Goal: Task Accomplishment & Management: Complete application form

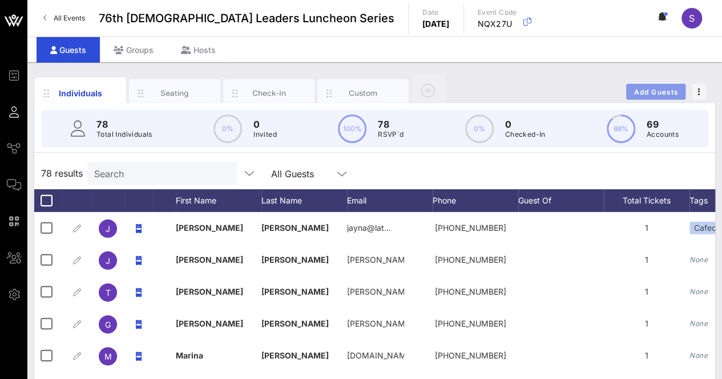
click at [661, 88] on span "Add Guests" at bounding box center [655, 92] width 45 height 9
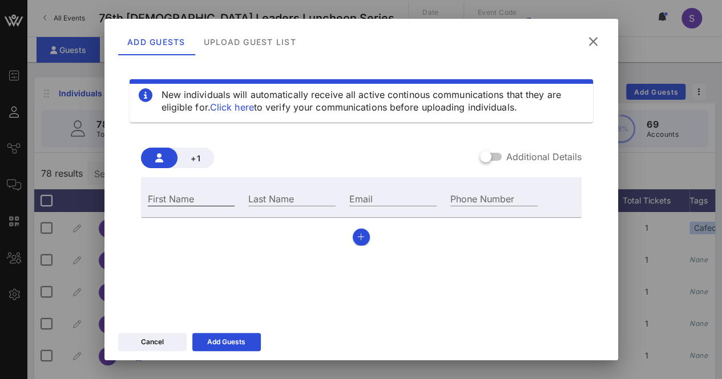
click at [218, 199] on input "First Name" at bounding box center [191, 198] width 87 height 15
type input "[PERSON_NAME]"
click at [278, 204] on input "Last Name" at bounding box center [291, 198] width 87 height 15
type input "[PERSON_NAME]"
click at [370, 189] on div "Email" at bounding box center [392, 197] width 101 height 31
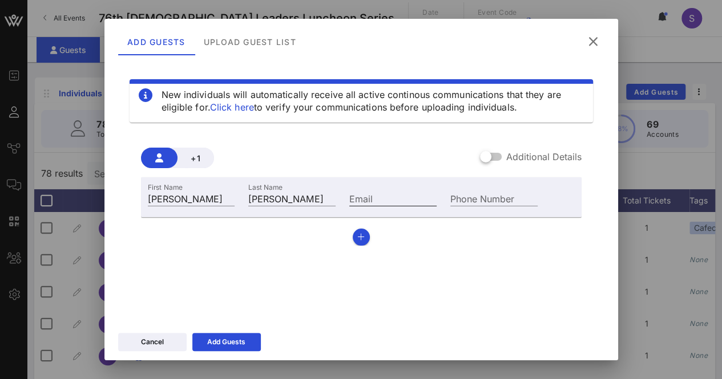
click at [367, 201] on input "Email" at bounding box center [392, 198] width 87 height 15
paste input "[EMAIL_ADDRESS][DOMAIN_NAME]"
type input "[EMAIL_ADDRESS][DOMAIN_NAME]"
click at [200, 336] on button "Add Guests" at bounding box center [226, 342] width 68 height 18
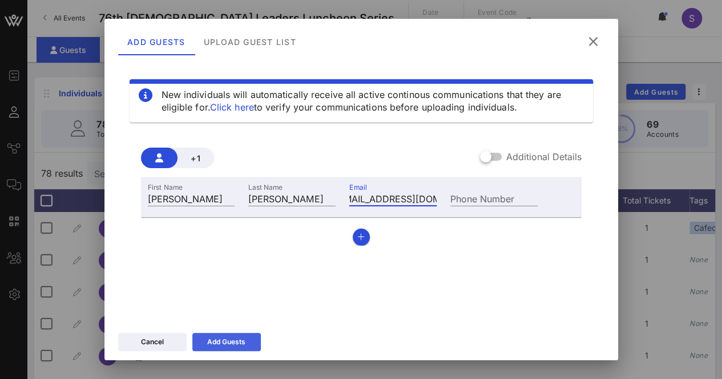
scroll to position [0, 0]
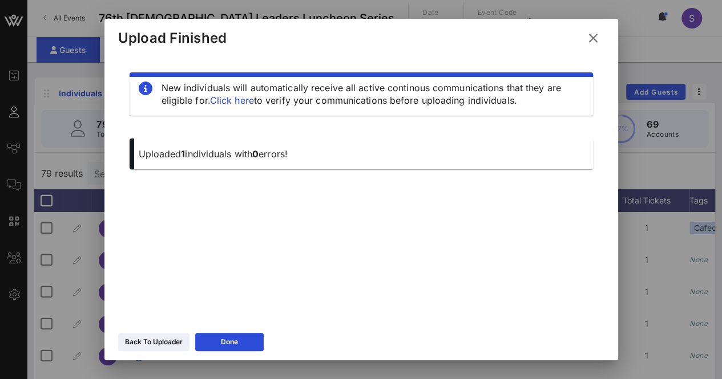
click at [593, 39] on icon at bounding box center [592, 38] width 17 height 15
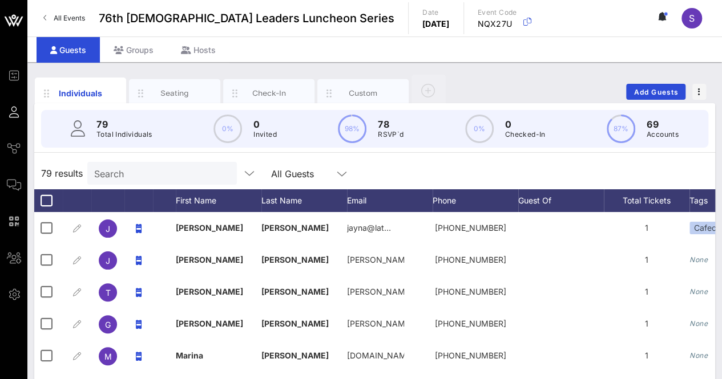
drag, startPoint x: 118, startPoint y: 156, endPoint x: 117, endPoint y: 170, distance: 14.3
click at [118, 160] on div "79 Total Individuals 0% 0 Invited 98% 78 RSVP`d 0% 0 Checked-In 87% 69 Accounts…" at bounding box center [374, 328] width 681 height 451
click at [117, 173] on input "Search" at bounding box center [161, 173] width 134 height 15
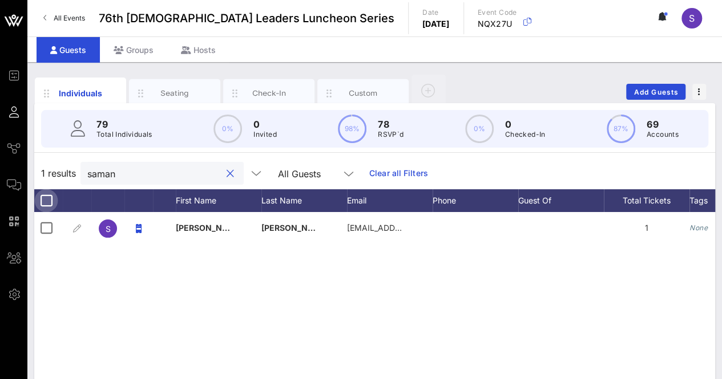
type input "saman"
click at [43, 197] on div at bounding box center [46, 200] width 19 height 19
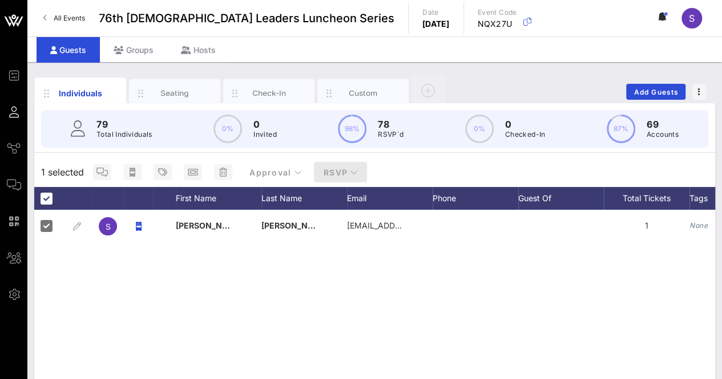
click at [341, 169] on span "RSVP" at bounding box center [340, 173] width 35 height 10
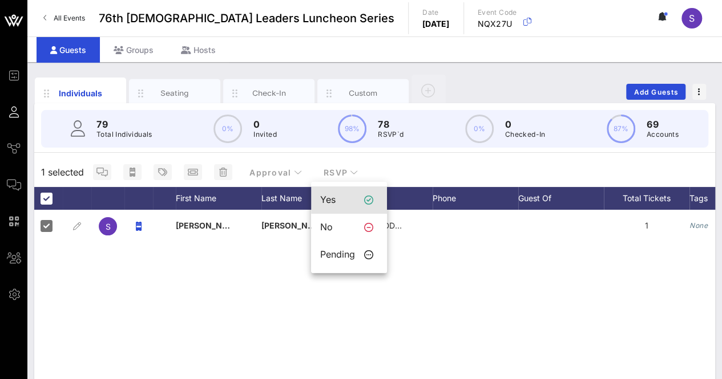
click at [349, 203] on div "Yes" at bounding box center [337, 200] width 35 height 11
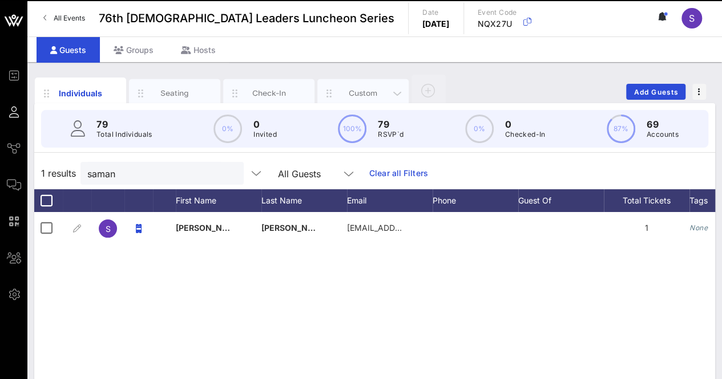
click at [369, 86] on div "Custom" at bounding box center [362, 93] width 91 height 29
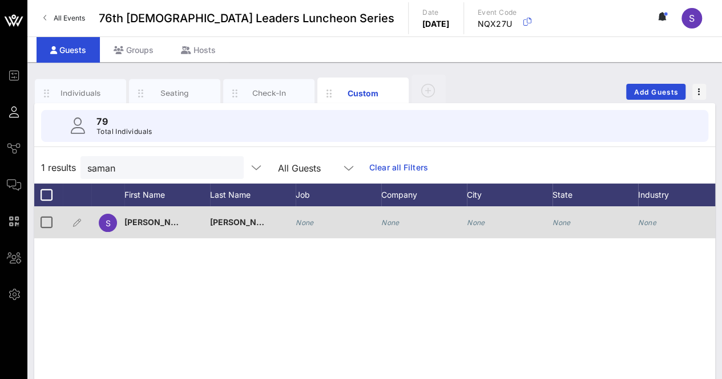
click at [326, 220] on div "None" at bounding box center [339, 229] width 86 height 45
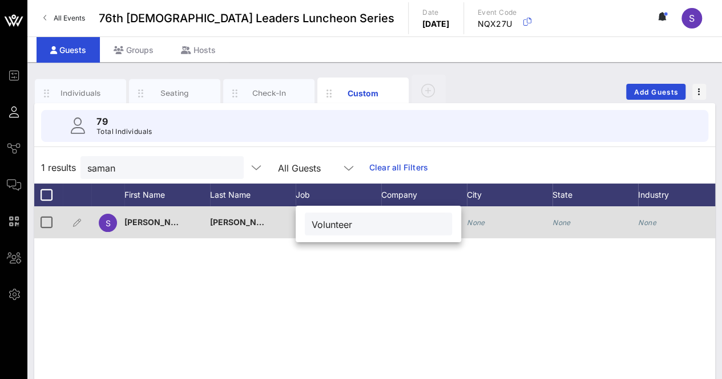
type input "Volunteer"
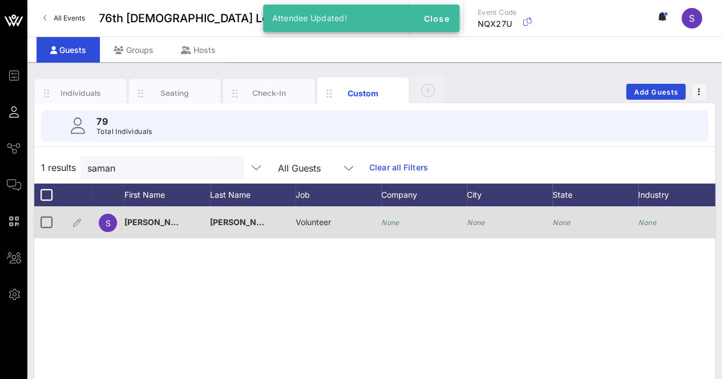
click at [395, 223] on icon "None" at bounding box center [390, 223] width 18 height 9
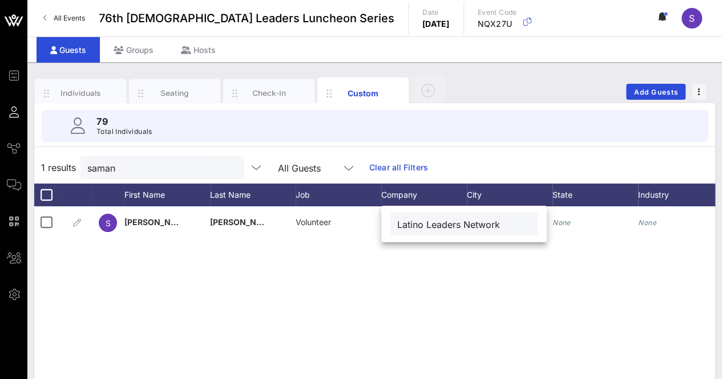
type input "Latino Leaders Network"
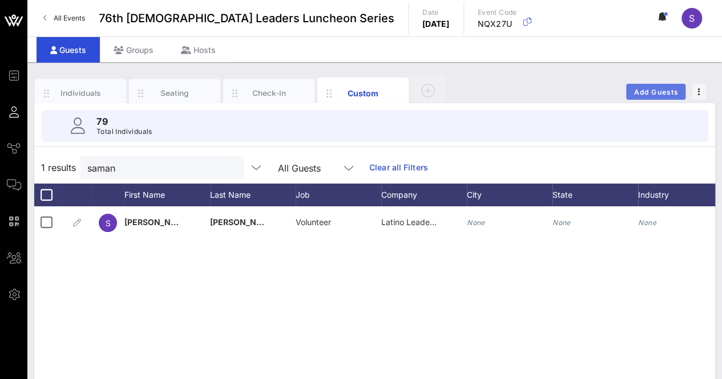
click at [669, 88] on span "Add Guests" at bounding box center [655, 92] width 45 height 9
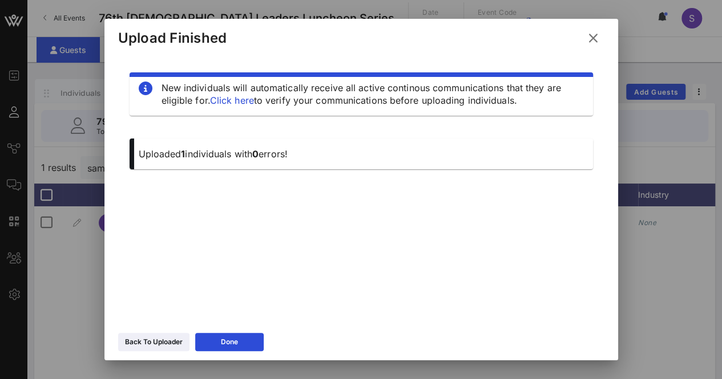
drag, startPoint x: 240, startPoint y: 341, endPoint x: 339, endPoint y: 249, distance: 135.3
click at [241, 340] on button "Done" at bounding box center [229, 342] width 68 height 18
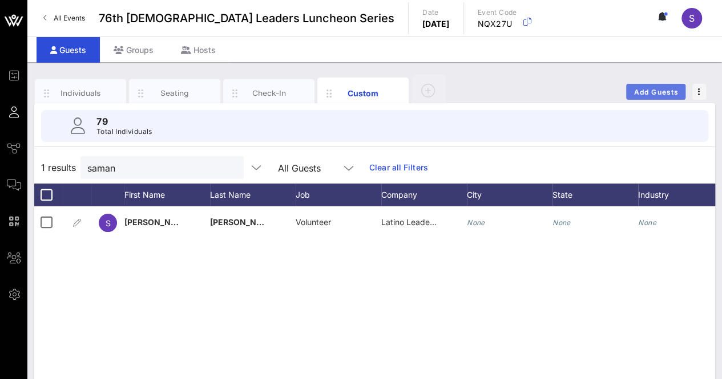
click at [657, 91] on span "Add Guests" at bounding box center [655, 92] width 45 height 9
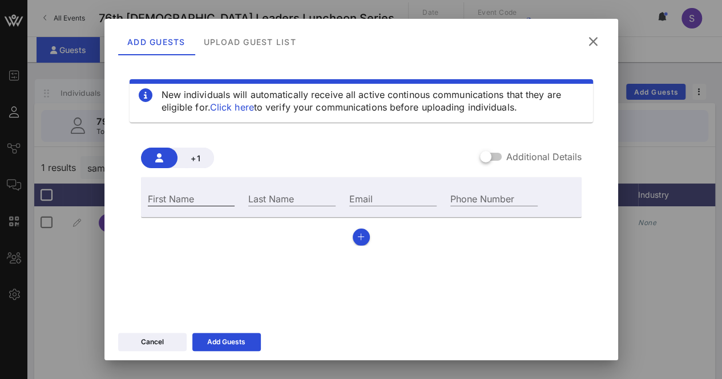
click at [202, 199] on input "First Name" at bounding box center [191, 198] width 87 height 15
type input "Arielle"
click at [273, 190] on div "Last Name" at bounding box center [291, 197] width 101 height 31
click at [282, 200] on input "Last Name" at bounding box center [291, 198] width 87 height 15
type input "Egoian"
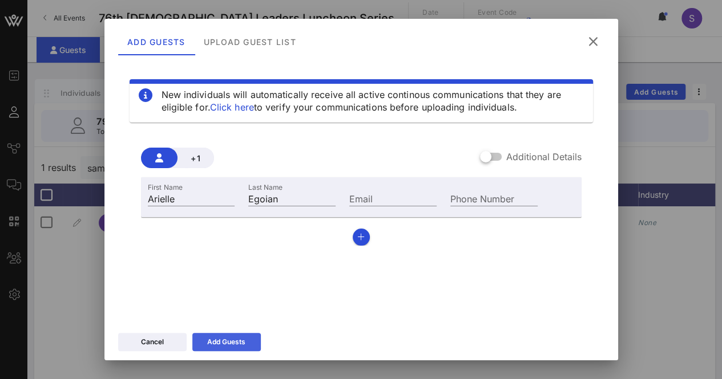
click at [258, 337] on button "Add Guests" at bounding box center [226, 342] width 68 height 18
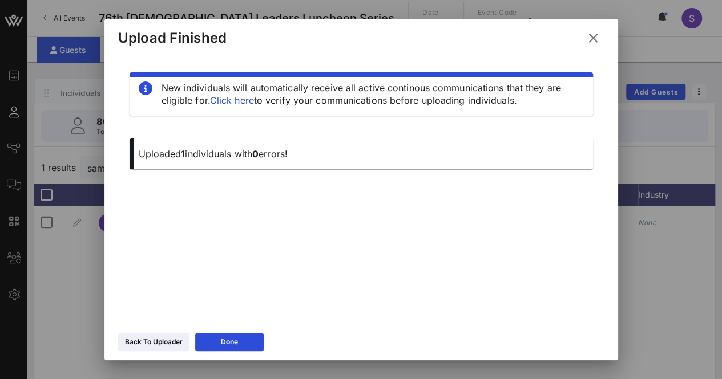
click at [598, 39] on icon at bounding box center [592, 38] width 17 height 15
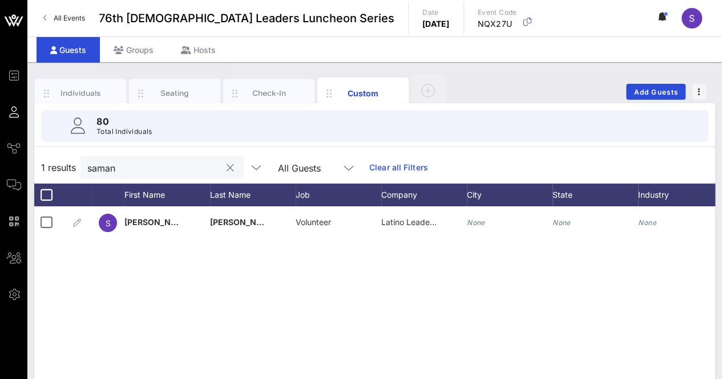
click at [102, 166] on input "saman" at bounding box center [154, 167] width 134 height 15
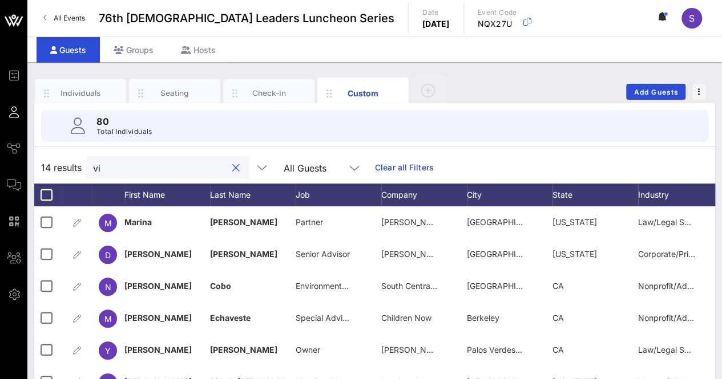
type input "v"
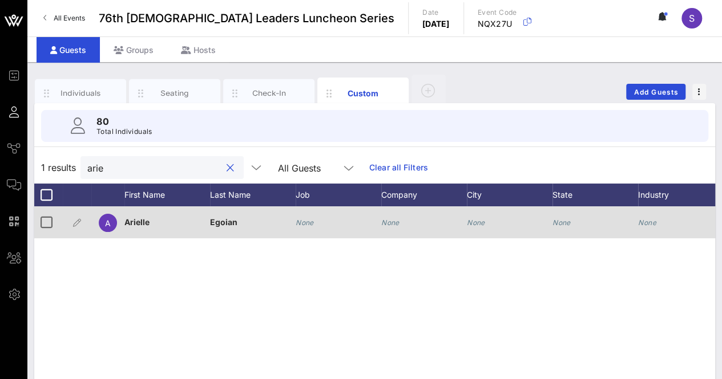
type input "arie"
click at [414, 223] on div "None" at bounding box center [424, 229] width 86 height 45
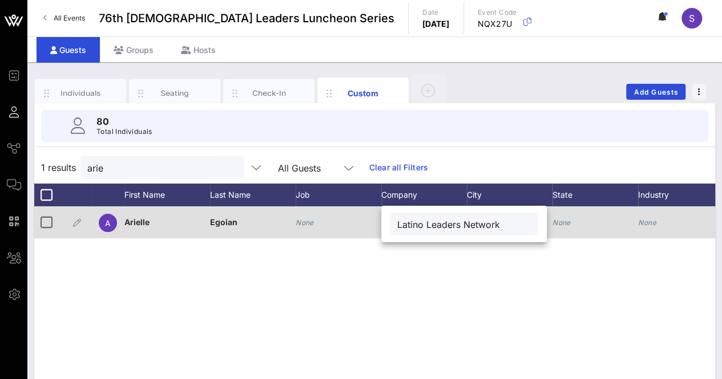
type input "Latino Leaders Network"
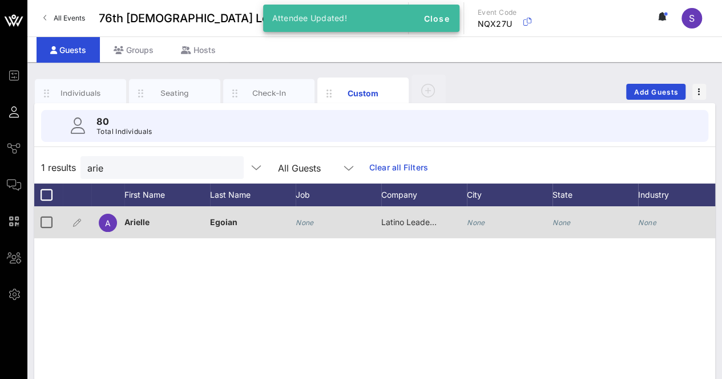
click at [313, 221] on icon "None" at bounding box center [305, 223] width 18 height 9
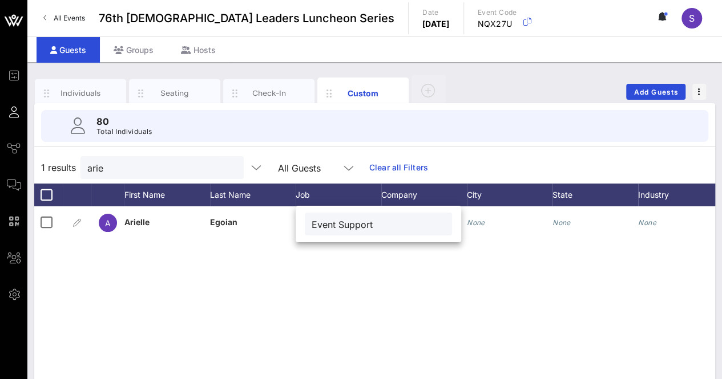
type input "Event Support"
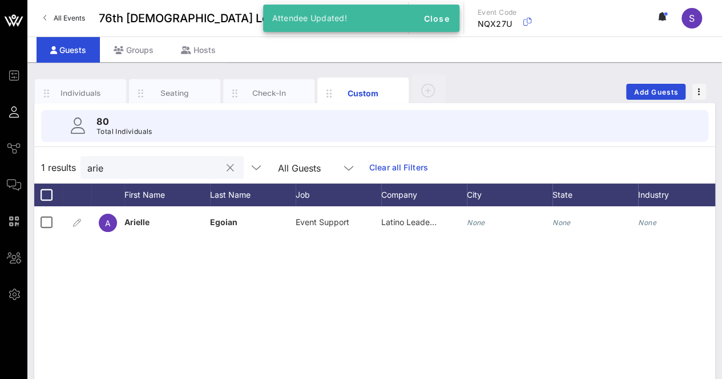
click at [129, 167] on input "arie" at bounding box center [154, 167] width 134 height 15
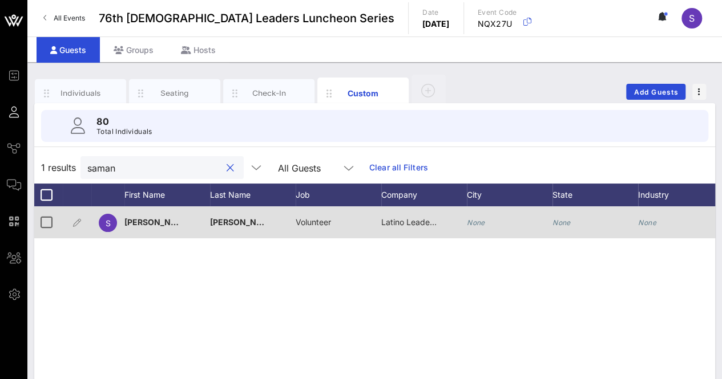
type input "saman"
click at [309, 217] on span "Volunteer" at bounding box center [313, 222] width 35 height 10
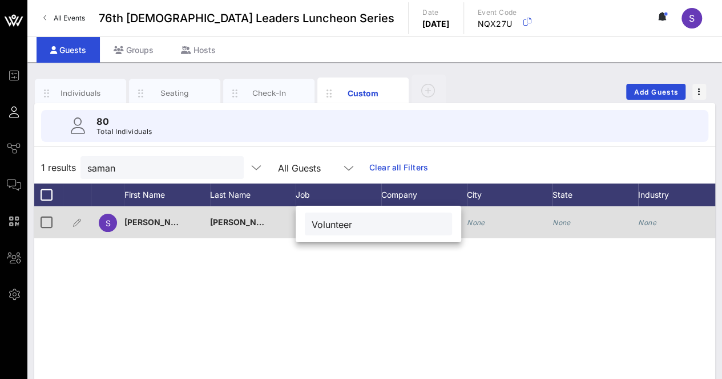
click at [309, 217] on div "Volunteer" at bounding box center [378, 224] width 165 height 37
click at [309, 217] on div "Volunteer" at bounding box center [378, 224] width 147 height 23
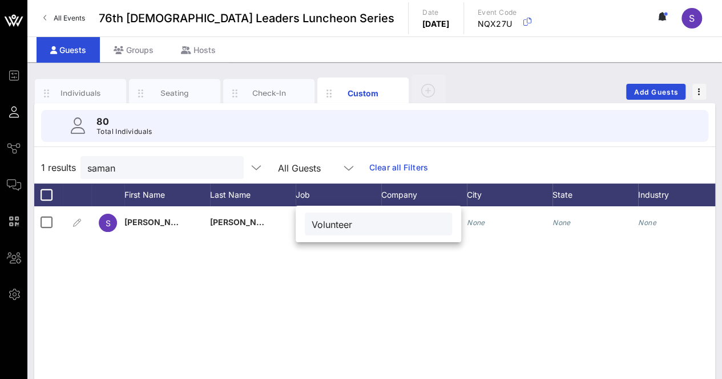
click at [334, 229] on input "Volunteer" at bounding box center [379, 224] width 134 height 15
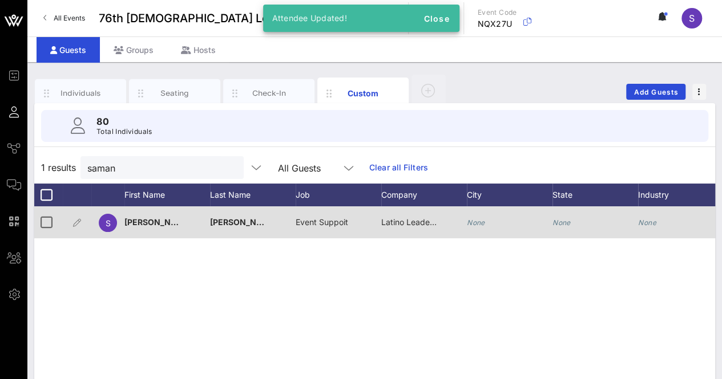
click at [337, 217] on span "Event Suppoit" at bounding box center [322, 222] width 52 height 10
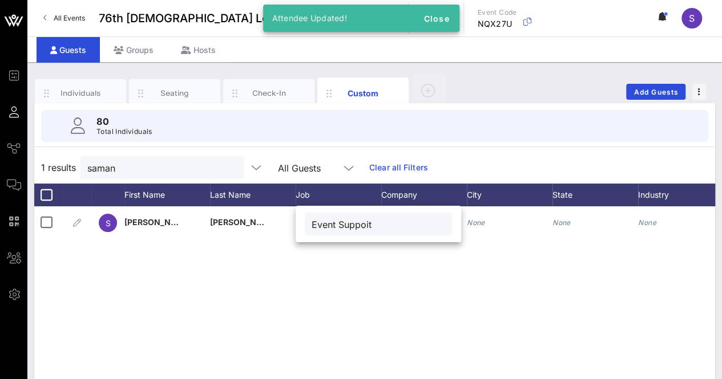
click at [369, 223] on input "Event Suppoit" at bounding box center [379, 224] width 134 height 15
type input "Event Support"
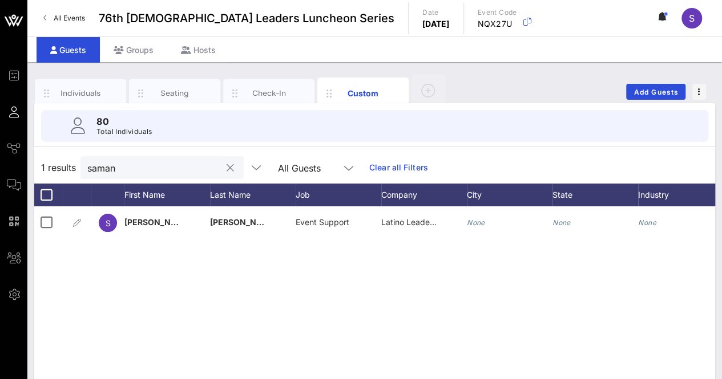
click at [164, 168] on input "saman" at bounding box center [154, 167] width 134 height 15
click at [161, 166] on input "saman" at bounding box center [154, 167] width 134 height 15
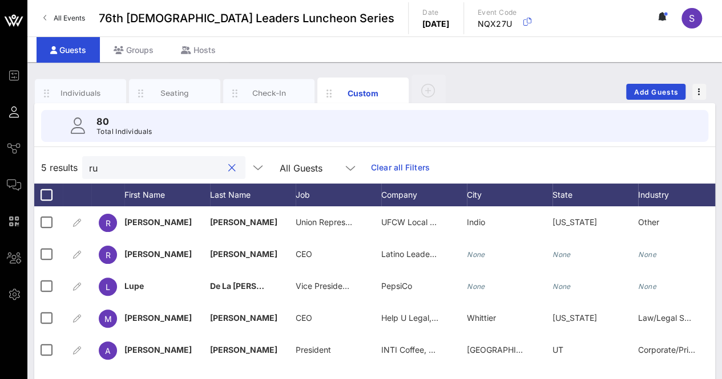
type input "r"
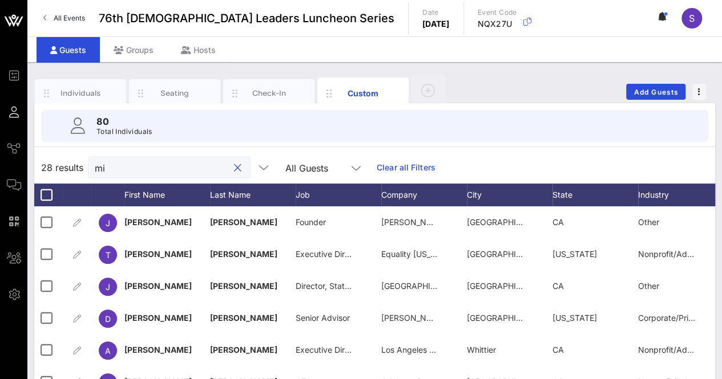
type input "m"
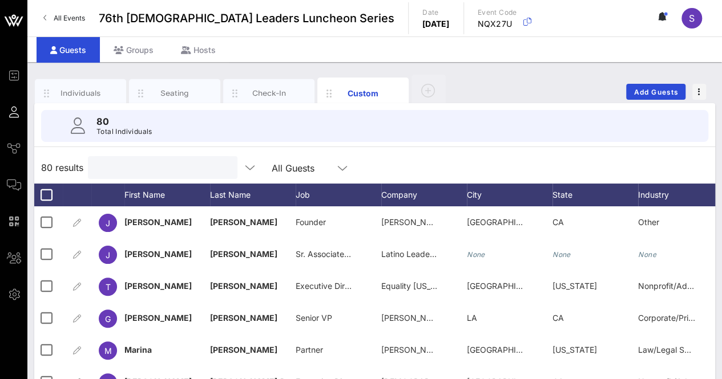
type input "h"
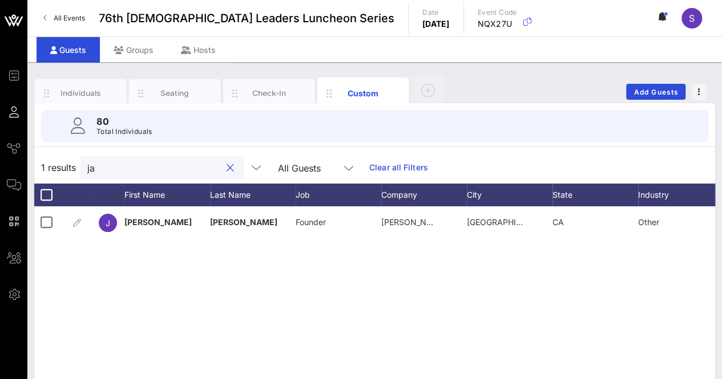
type input "j"
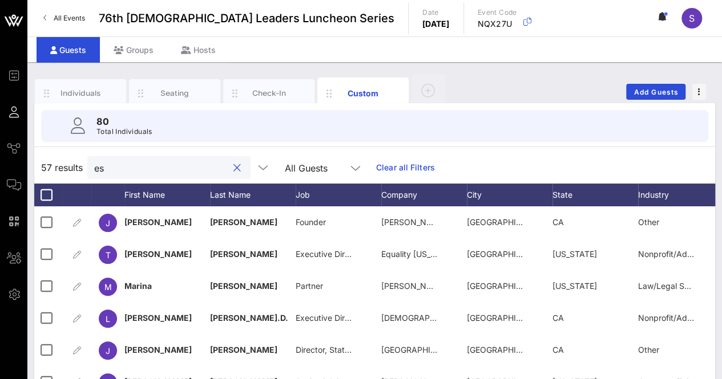
type input "e"
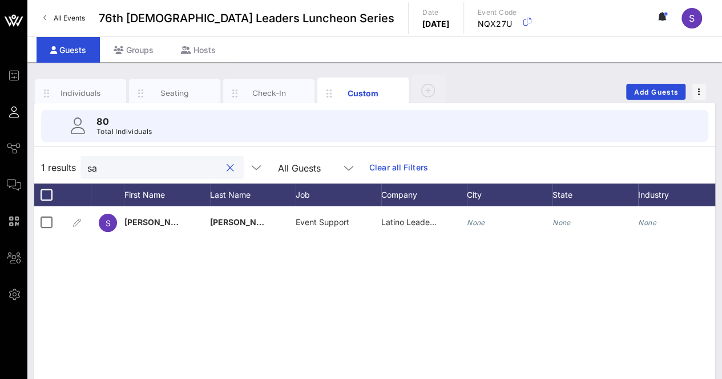
type input "s"
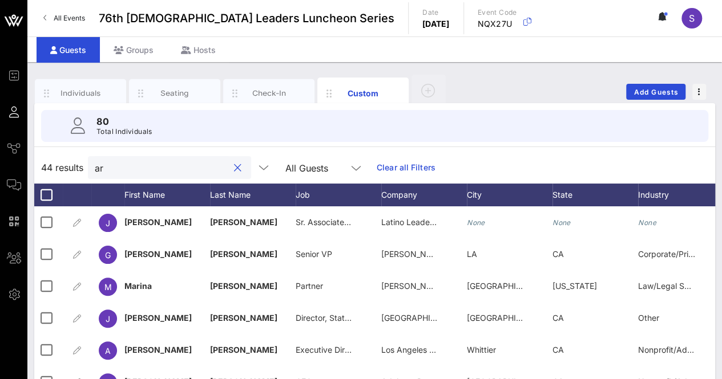
type input "a"
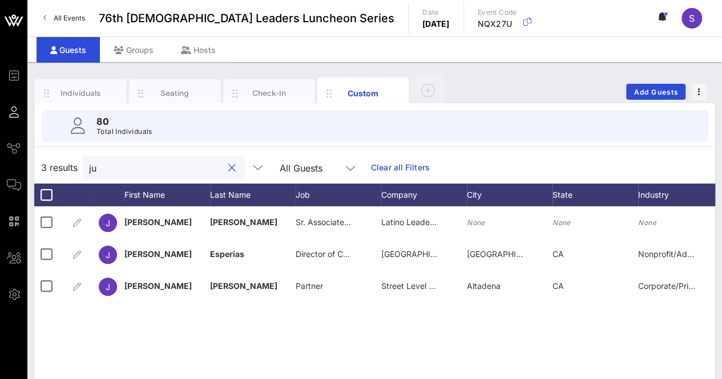
type input "j"
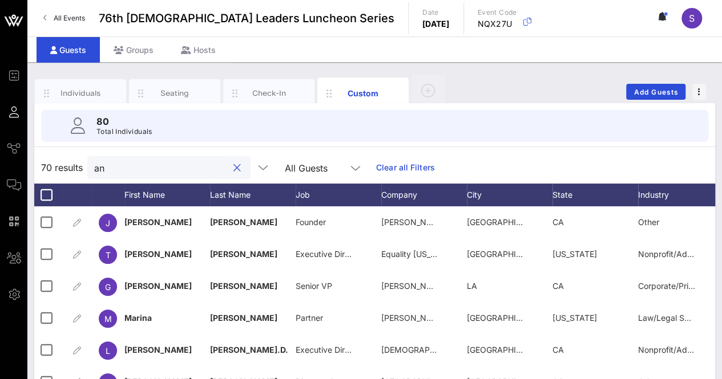
type input "a"
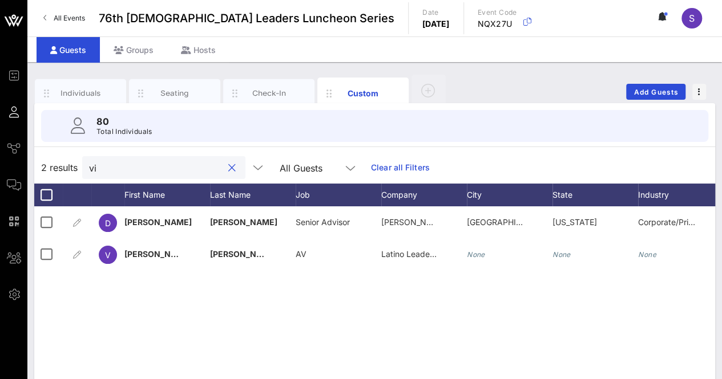
type input "v"
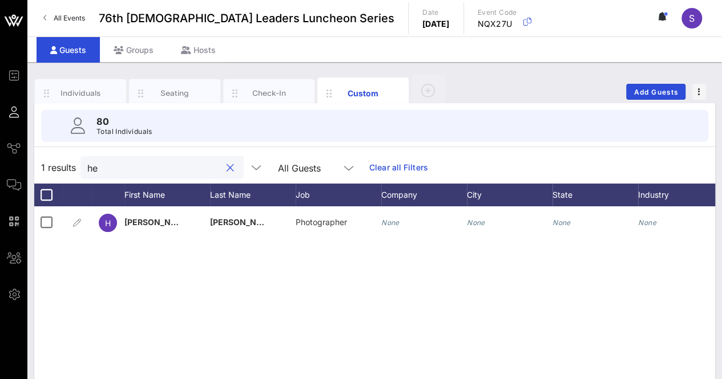
type input "h"
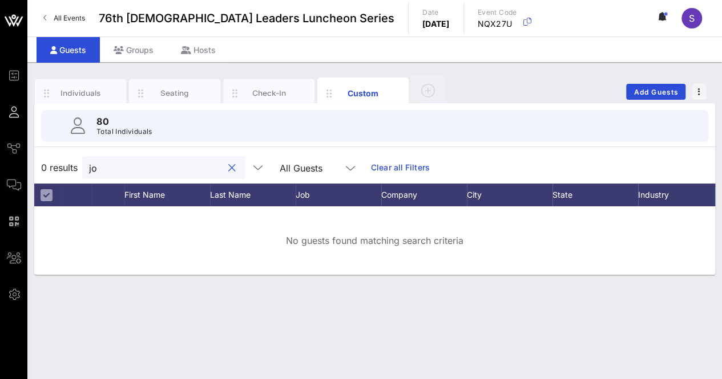
type input "j"
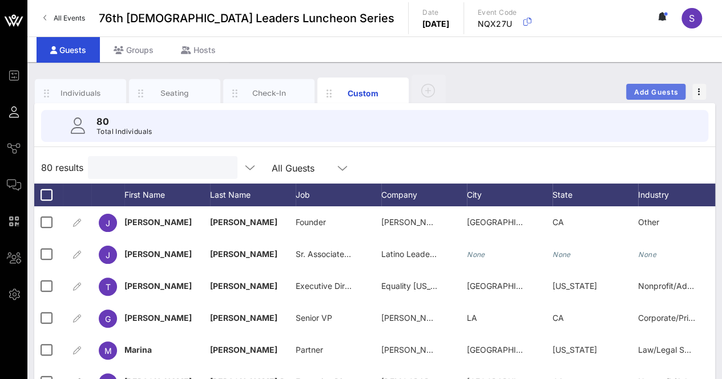
click at [647, 88] on span "Add Guests" at bounding box center [655, 92] width 45 height 9
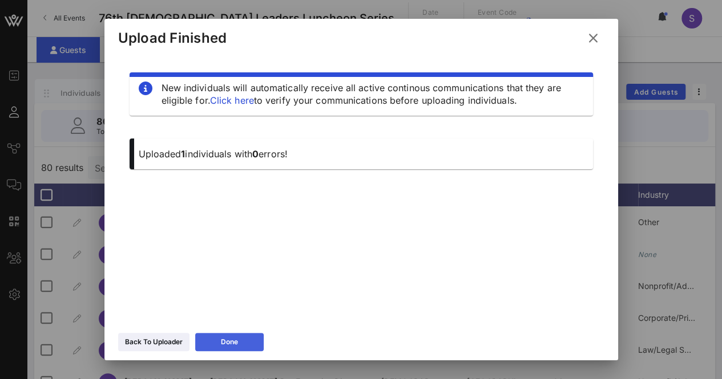
click at [241, 342] on button "Done" at bounding box center [229, 342] width 68 height 18
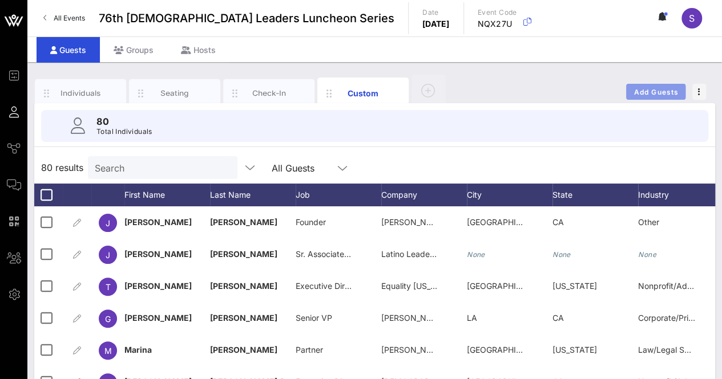
click at [651, 94] on span "Add Guests" at bounding box center [655, 92] width 45 height 9
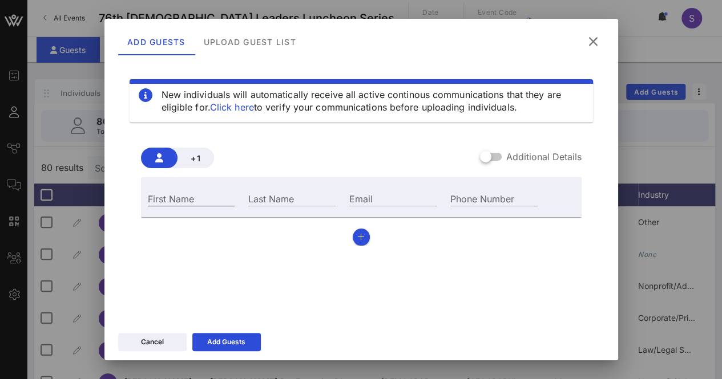
drag, startPoint x: 207, startPoint y: 197, endPoint x: 200, endPoint y: 201, distance: 7.4
click at [207, 197] on input "First Name" at bounding box center [191, 198] width 87 height 15
type input "[PERSON_NAME]"
click at [292, 191] on div "Last Name" at bounding box center [291, 197] width 101 height 31
click at [306, 196] on input "Last Name" at bounding box center [291, 198] width 87 height 15
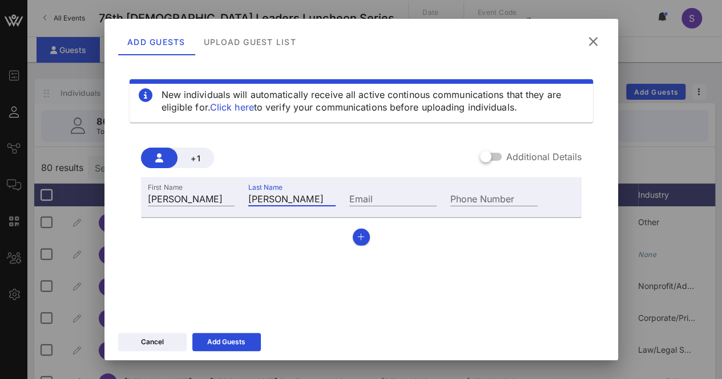
type input "[PERSON_NAME]"
click at [233, 333] on div "Cancel Add Guests" at bounding box center [361, 344] width 514 height 33
click at [233, 342] on div "Add Guests" at bounding box center [226, 342] width 38 height 11
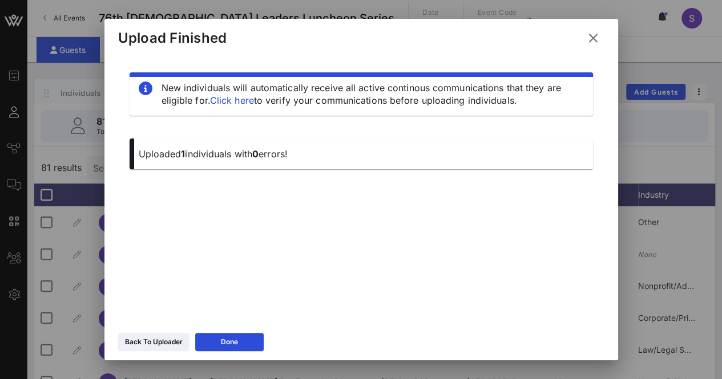
click at [593, 37] on icon at bounding box center [592, 38] width 17 height 16
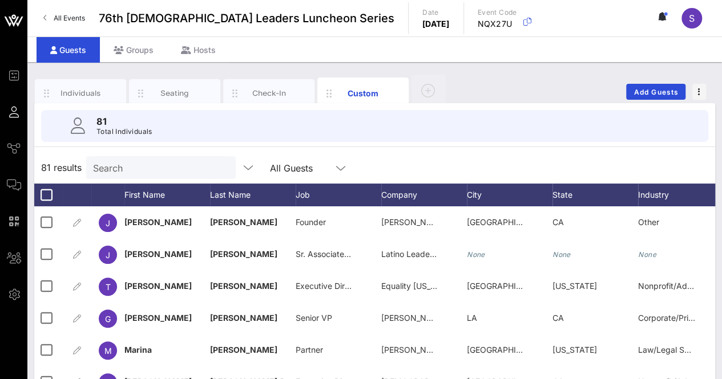
click at [134, 171] on input "Search" at bounding box center [160, 167] width 134 height 15
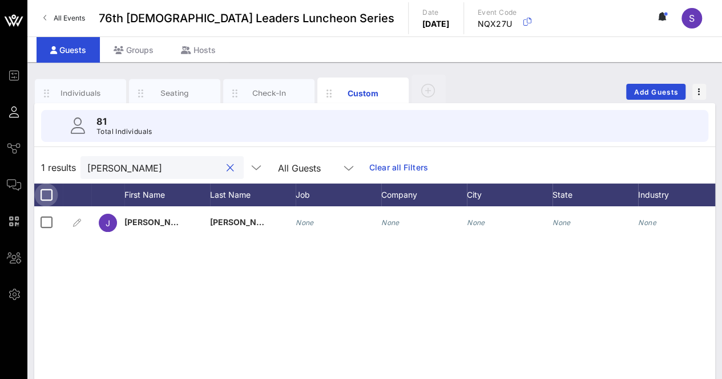
type input "[PERSON_NAME]"
click at [39, 194] on div at bounding box center [46, 194] width 19 height 19
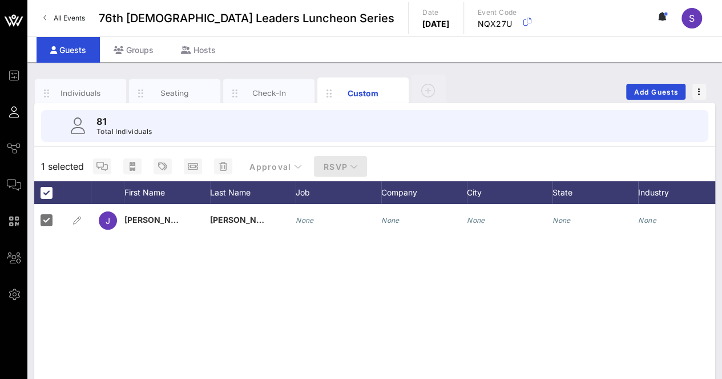
click at [350, 165] on icon "button" at bounding box center [354, 167] width 8 height 8
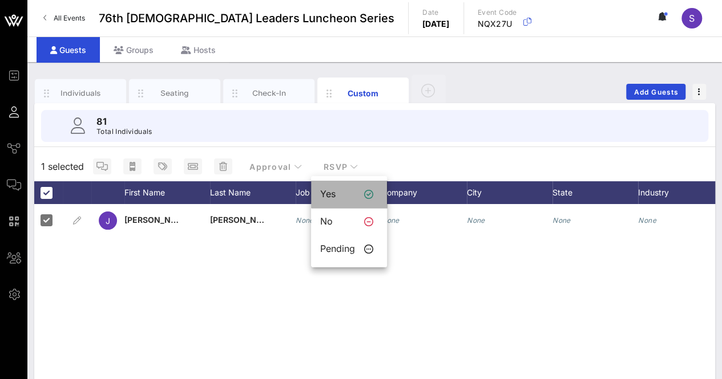
click at [345, 195] on div "Yes" at bounding box center [337, 194] width 35 height 11
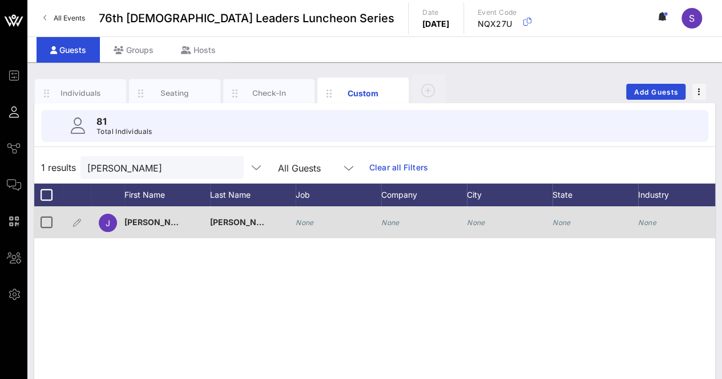
click at [386, 225] on icon "None" at bounding box center [390, 223] width 18 height 9
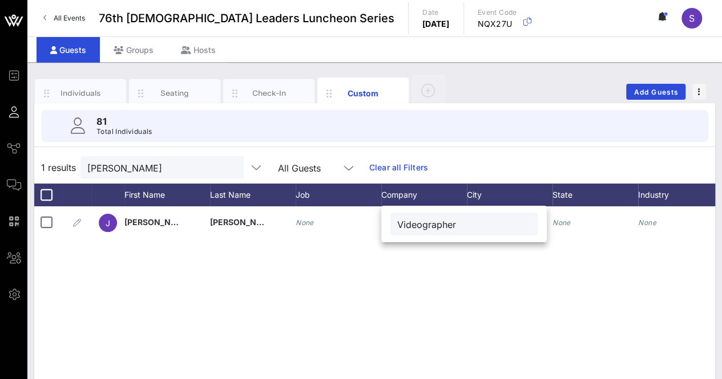
type input "Videographer"
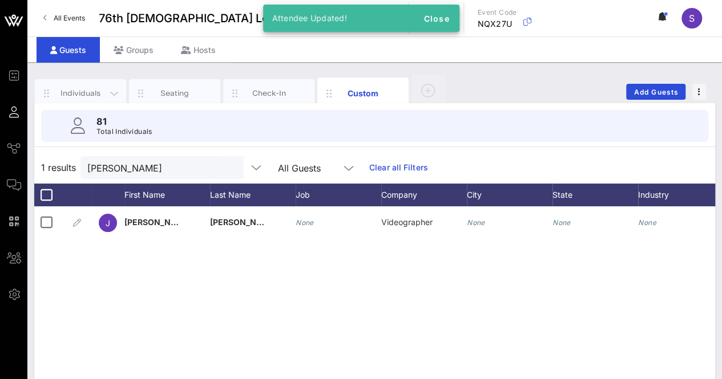
click at [82, 90] on div "Individuals" at bounding box center [80, 93] width 51 height 11
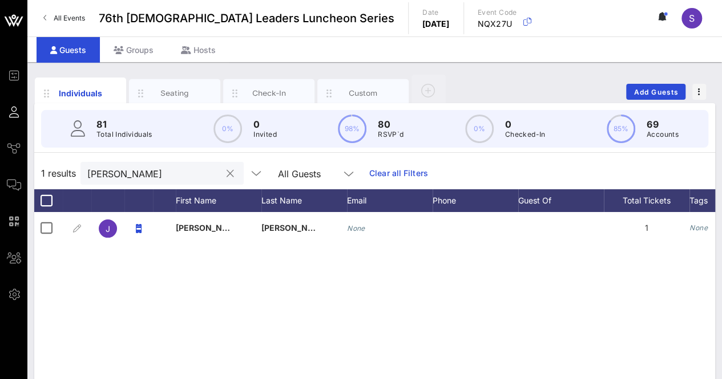
click at [227, 171] on button "clear icon" at bounding box center [230, 173] width 7 height 11
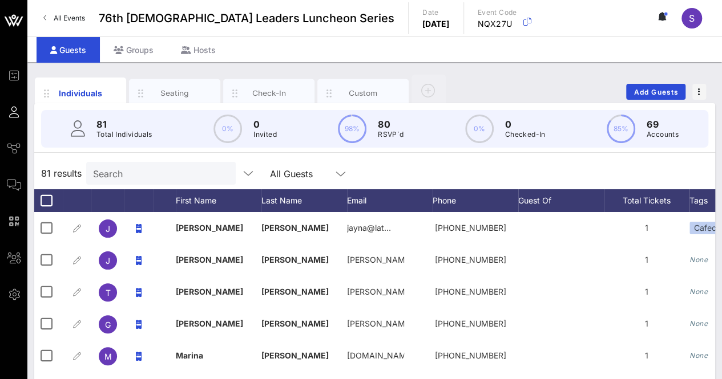
click at [142, 167] on input "Search" at bounding box center [160, 173] width 134 height 15
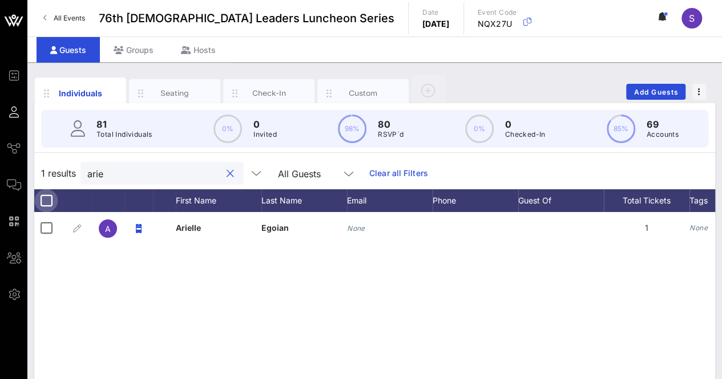
type input "arie"
click at [48, 201] on div at bounding box center [46, 200] width 19 height 19
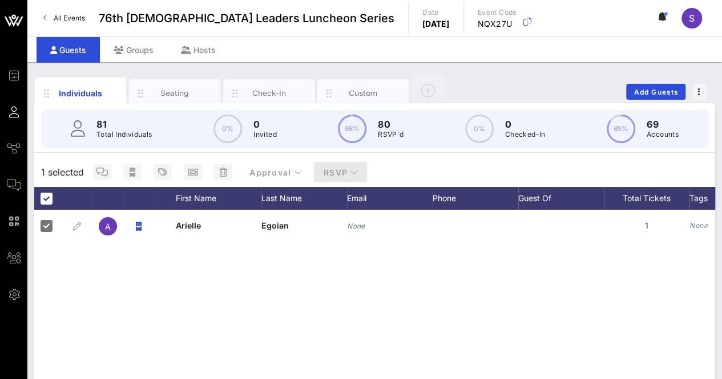
click at [350, 170] on icon "button" at bounding box center [354, 172] width 8 height 8
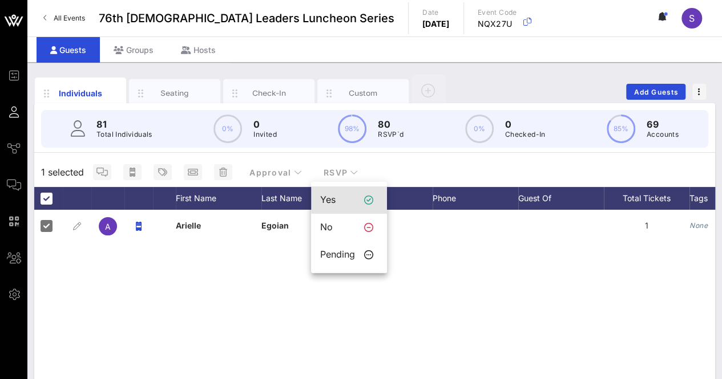
click at [344, 201] on div "Yes" at bounding box center [337, 200] width 35 height 11
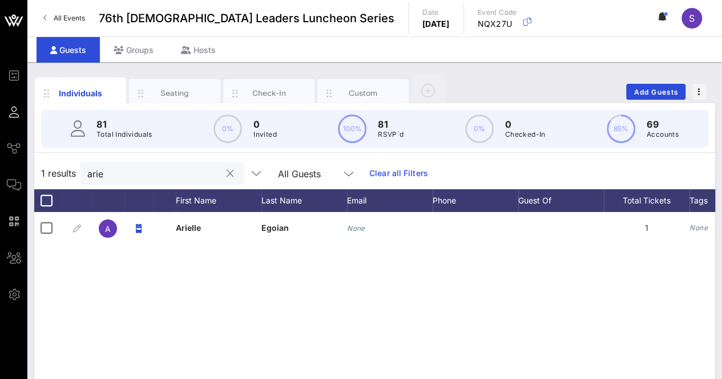
click at [227, 171] on button "clear icon" at bounding box center [230, 173] width 7 height 11
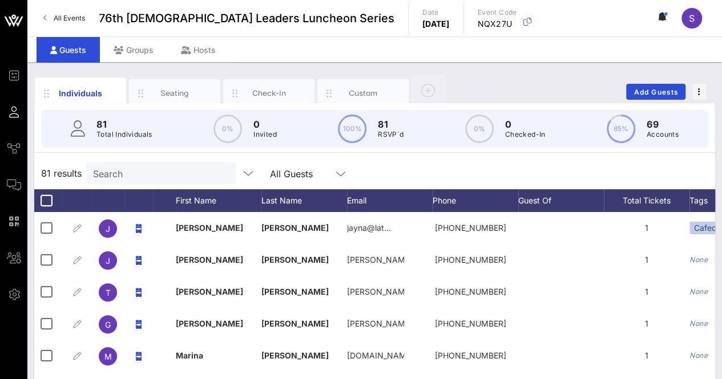
click at [427, 166] on div "81 results Search All Guests" at bounding box center [374, 173] width 681 height 32
